Goal: Information Seeking & Learning: Find specific fact

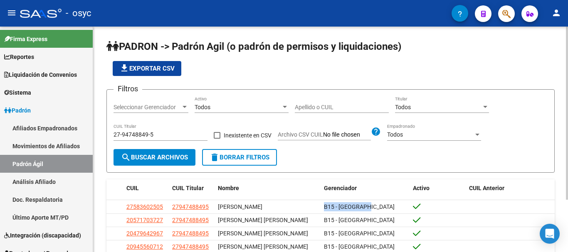
scroll to position [42, 0]
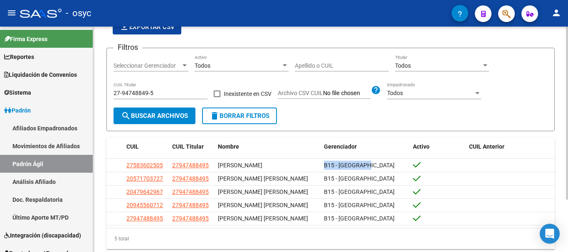
click at [245, 113] on span "delete Borrar Filtros" at bounding box center [239, 115] width 60 height 7
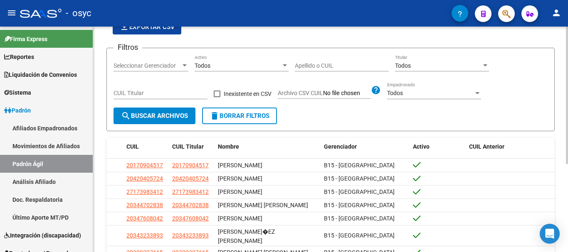
click at [145, 95] on input "CUIL Titular" at bounding box center [160, 93] width 94 height 7
paste input "27-94748849-5"
type input "27-94748849-5"
click at [157, 112] on button "search Buscar Archivos" at bounding box center [154, 116] width 82 height 17
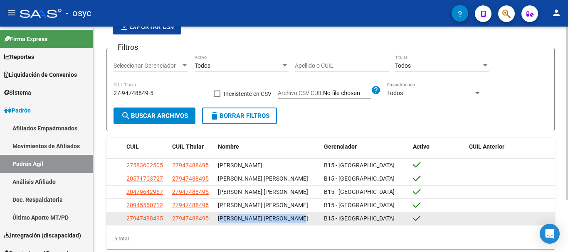
drag, startPoint x: 218, startPoint y: 221, endPoint x: 309, endPoint y: 221, distance: 90.6
click at [309, 221] on div "[PERSON_NAME] [PERSON_NAME]" at bounding box center [267, 219] width 99 height 10
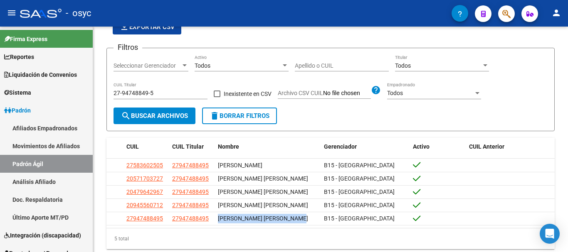
copy span "[PERSON_NAME] [PERSON_NAME]"
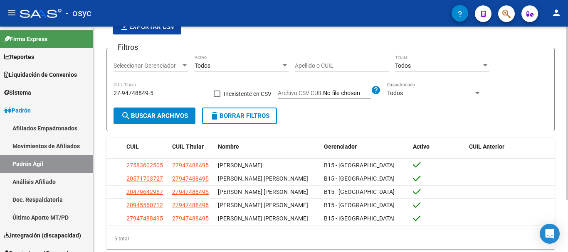
click at [515, 74] on div "Filtros Seleccionar Gerenciador Seleccionar Gerenciador Todos Activo Apellido o…" at bounding box center [330, 81] width 434 height 53
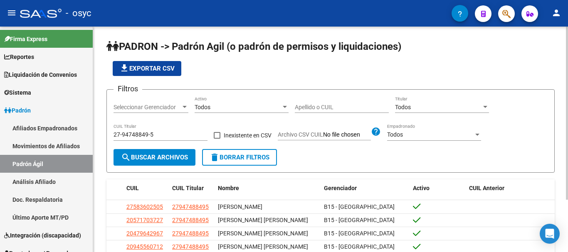
scroll to position [68, 0]
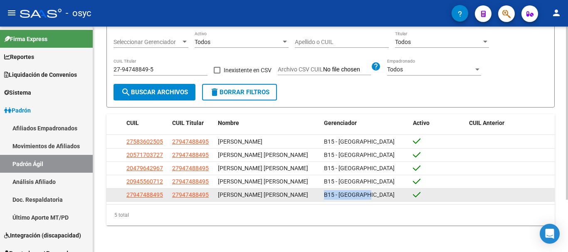
drag, startPoint x: 324, startPoint y: 194, endPoint x: 376, endPoint y: 192, distance: 52.8
click at [376, 192] on div "B15 - [GEOGRAPHIC_DATA]" at bounding box center [365, 195] width 83 height 10
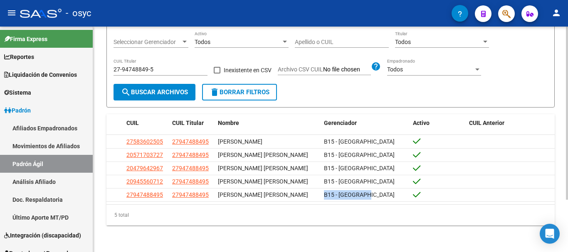
copy span "B15 - [GEOGRAPHIC_DATA]"
